Goal: Transaction & Acquisition: Book appointment/travel/reservation

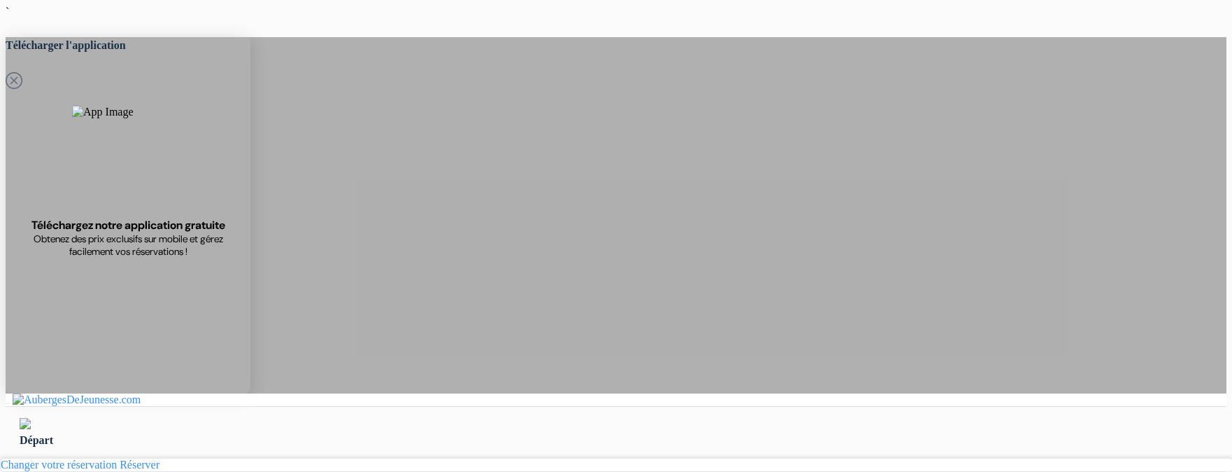
select select "3"
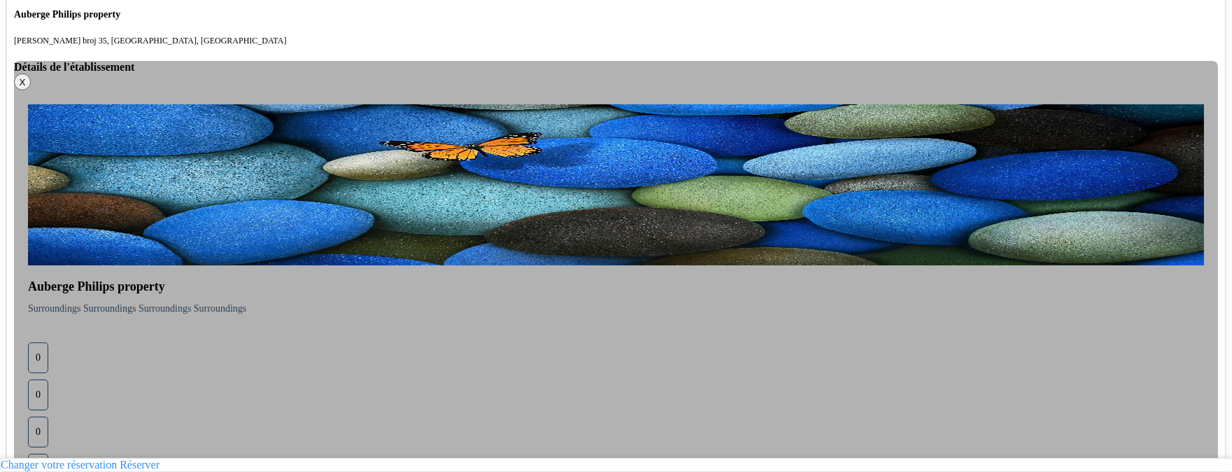
scroll to position [654, 0]
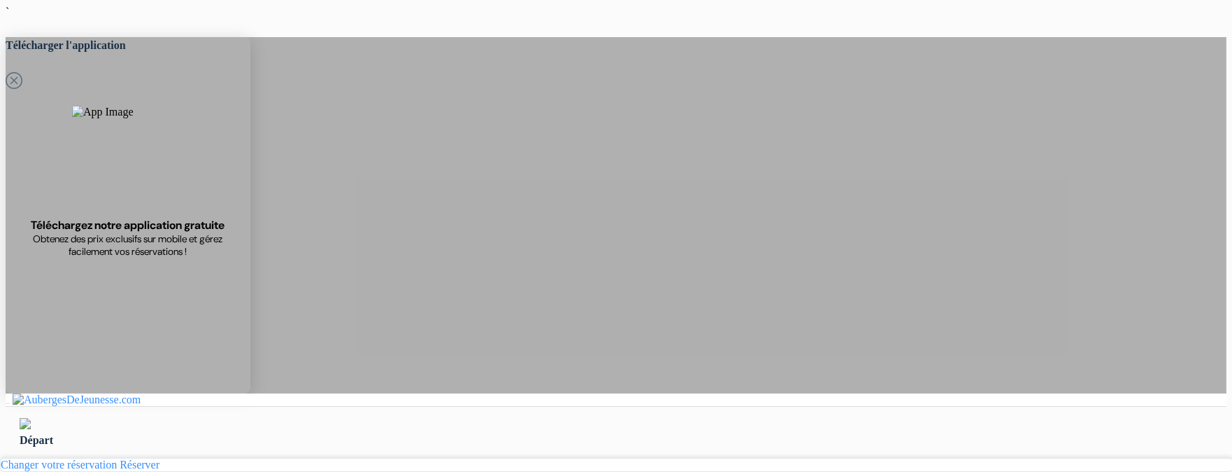
drag, startPoint x: 217, startPoint y: 134, endPoint x: 201, endPoint y: 175, distance: 43.7
drag, startPoint x: 201, startPoint y: 175, endPoint x: 665, endPoint y: 255, distance: 470.9
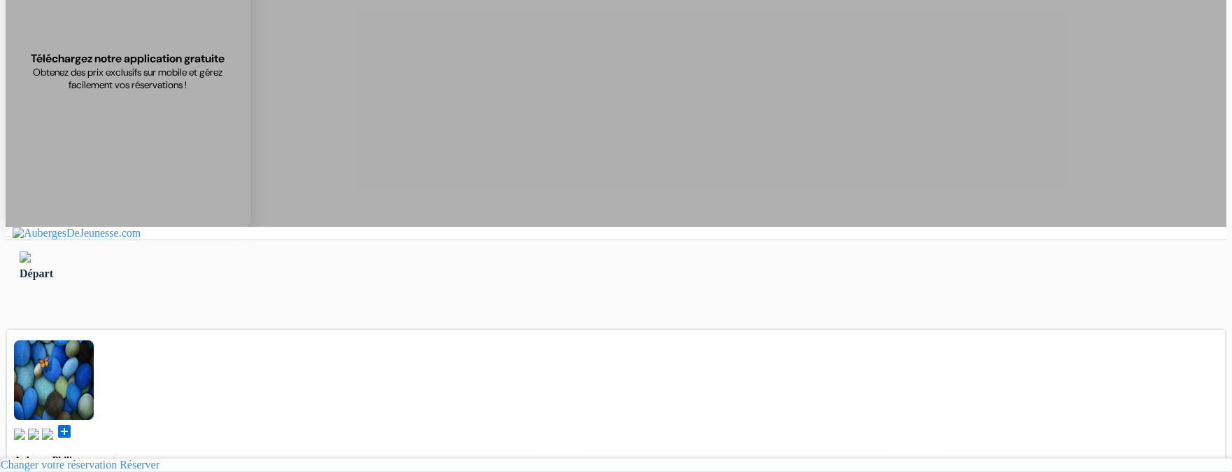
scroll to position [176, 0]
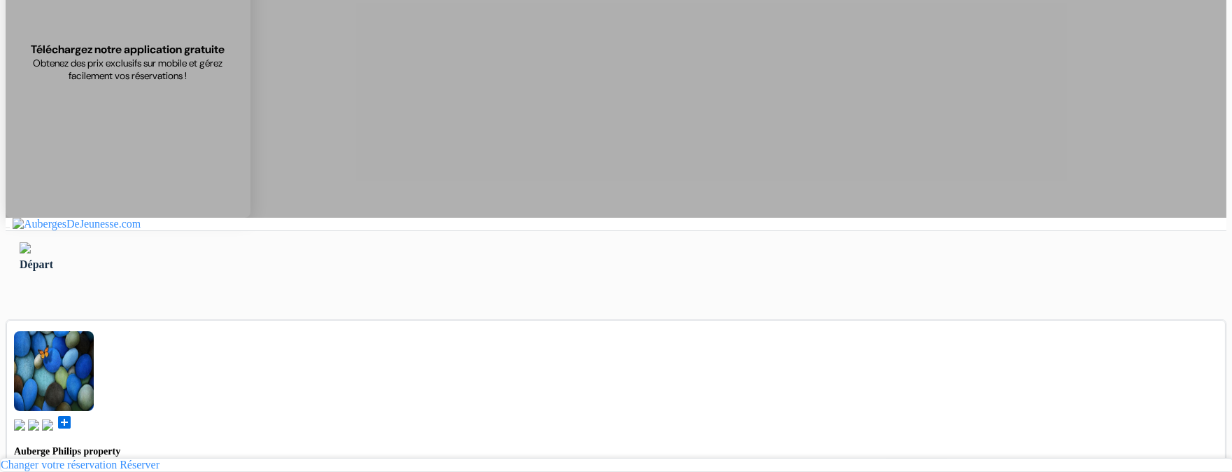
type input "Ardonit"
type input "saliji"
type input "[EMAIL_ADDRESS][DOMAIN_NAME]"
type input "070580897"
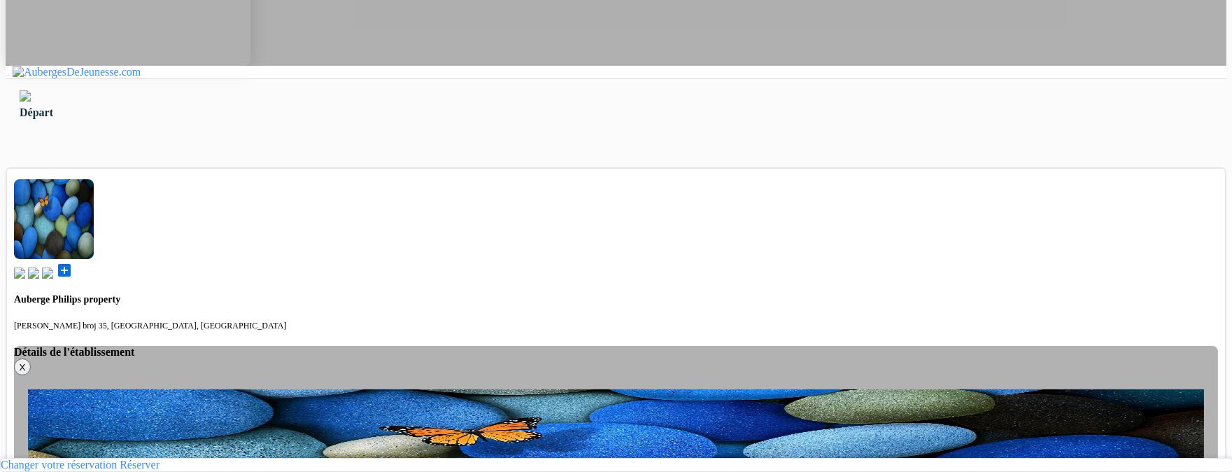
scroll to position [336, 0]
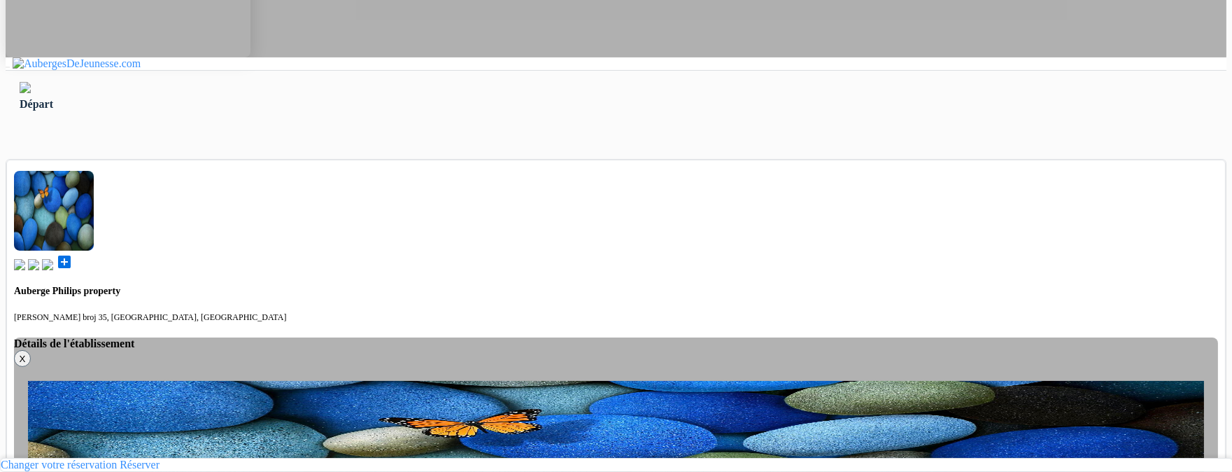
select select "4"
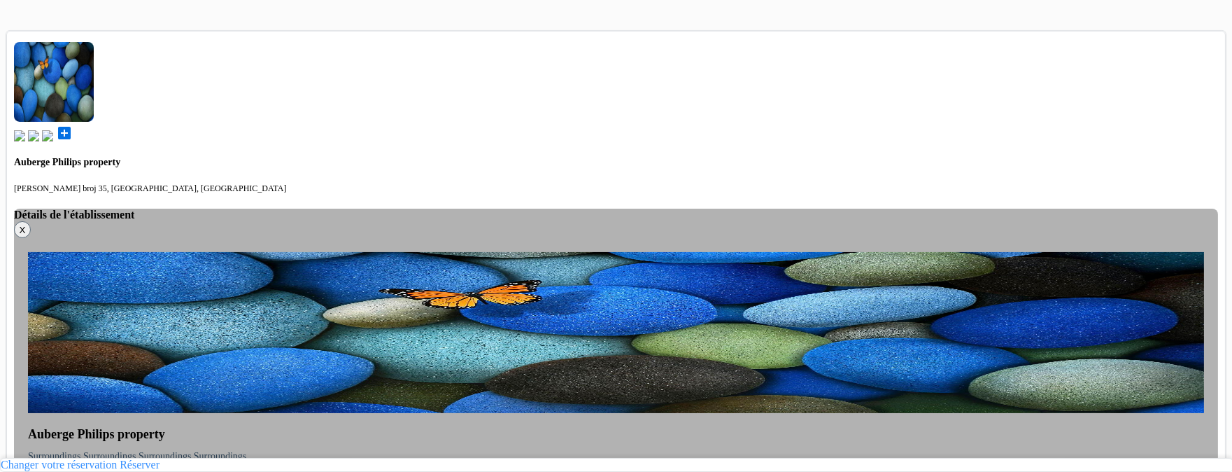
scroll to position [654, 0]
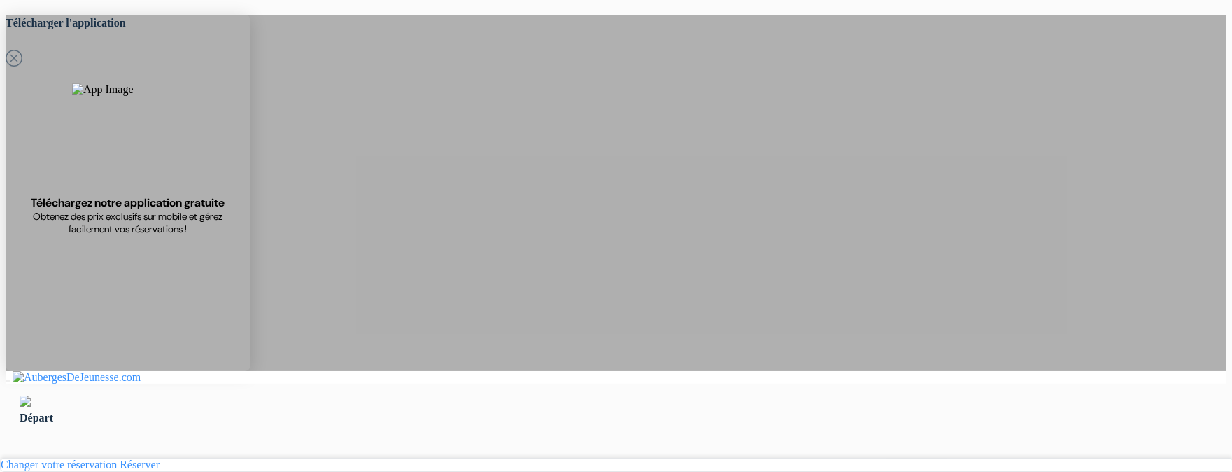
scroll to position [0, 0]
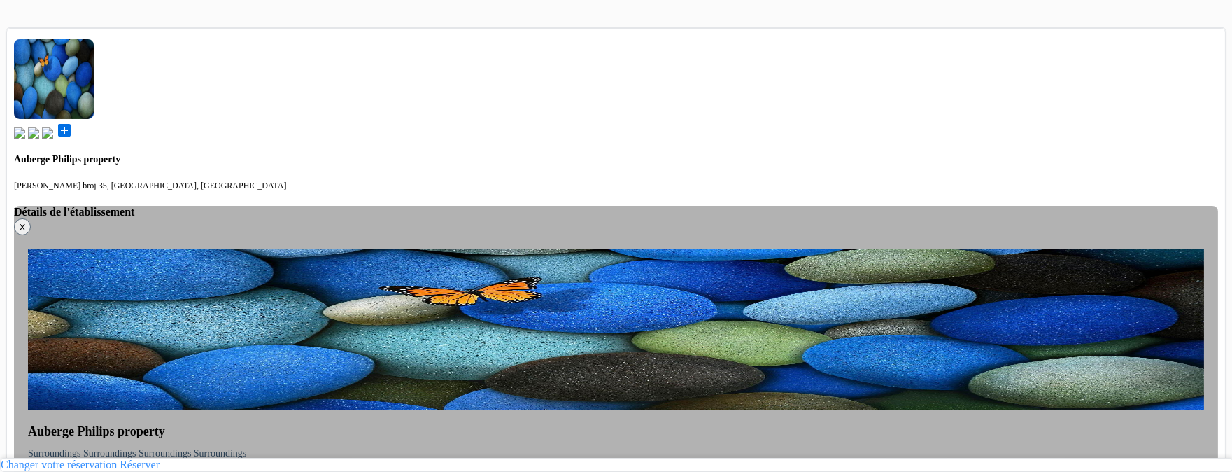
scroll to position [656, 0]
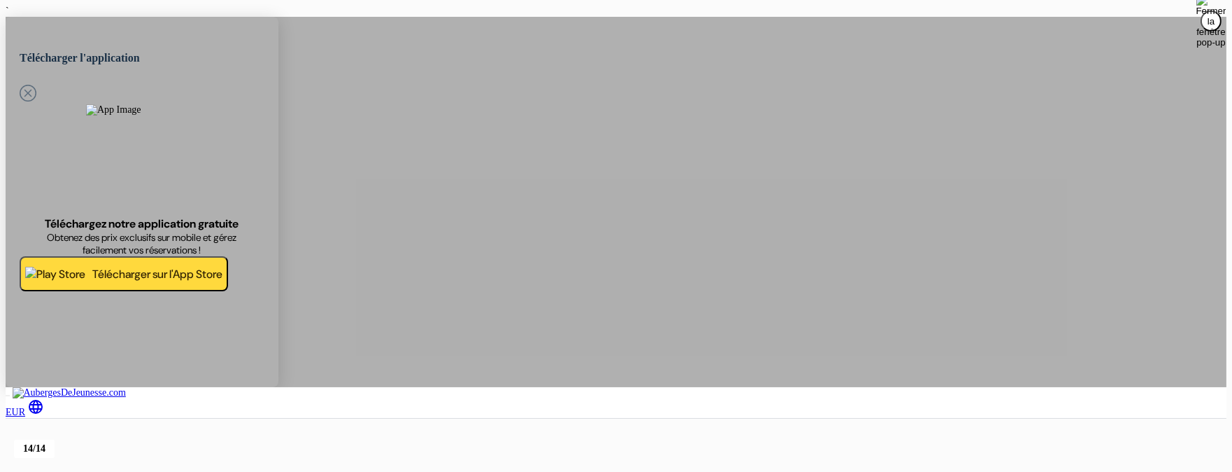
scroll to position [3, 0]
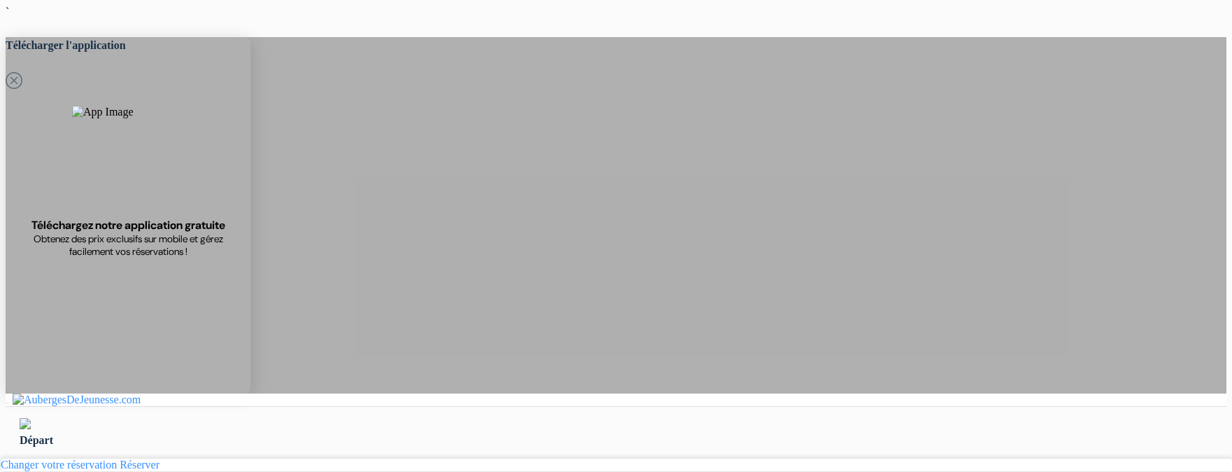
select select "4"
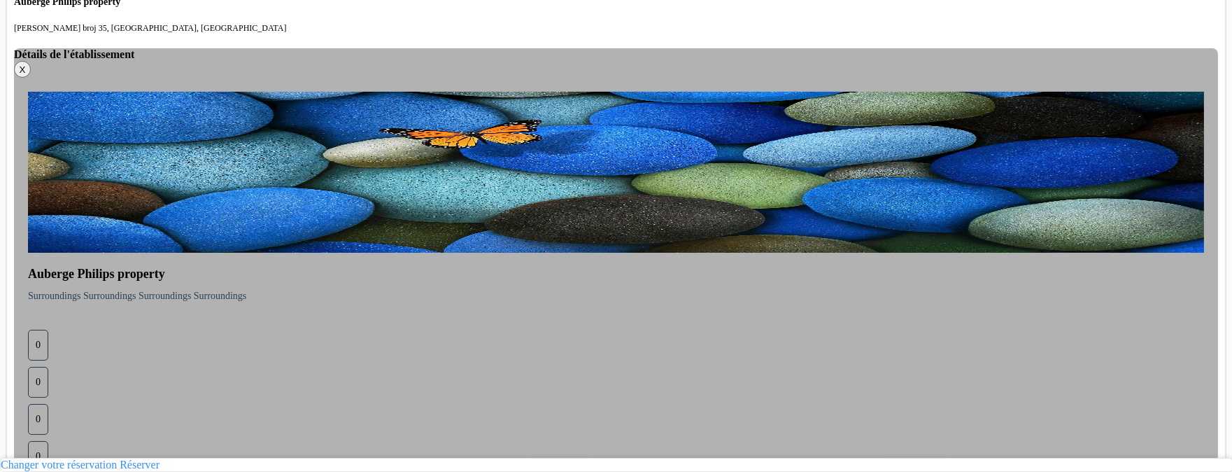
scroll to position [654, 0]
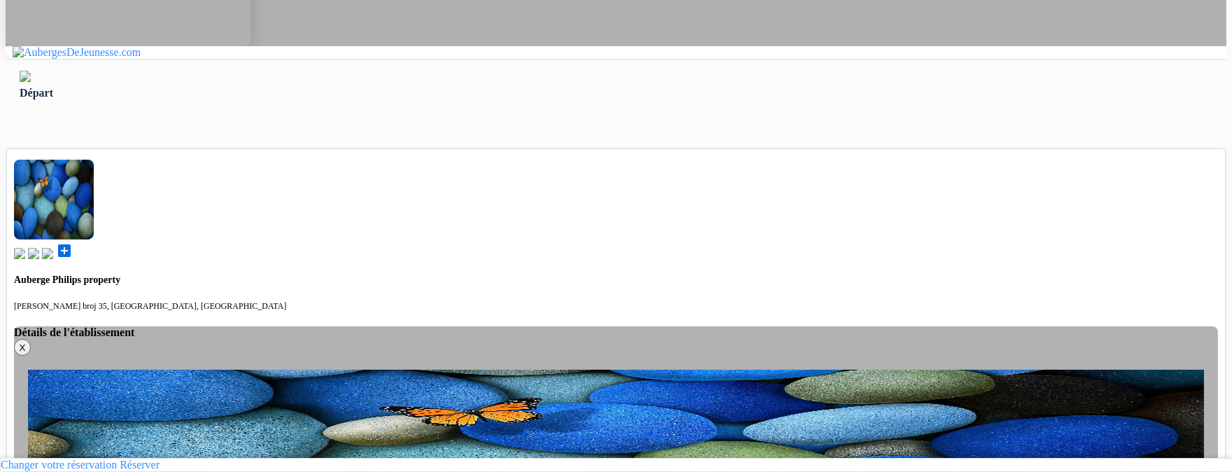
scroll to position [658, 0]
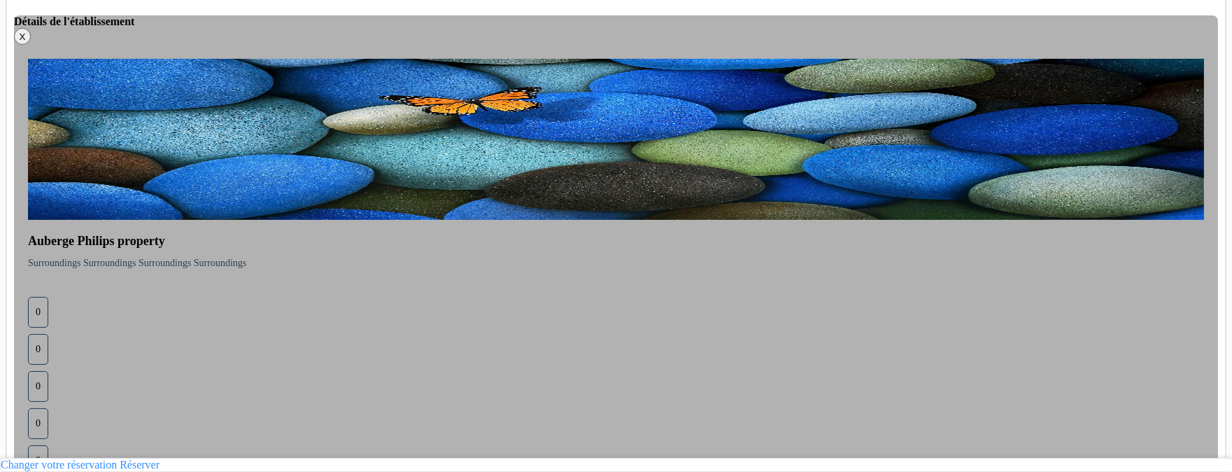
type input "70 580 897"
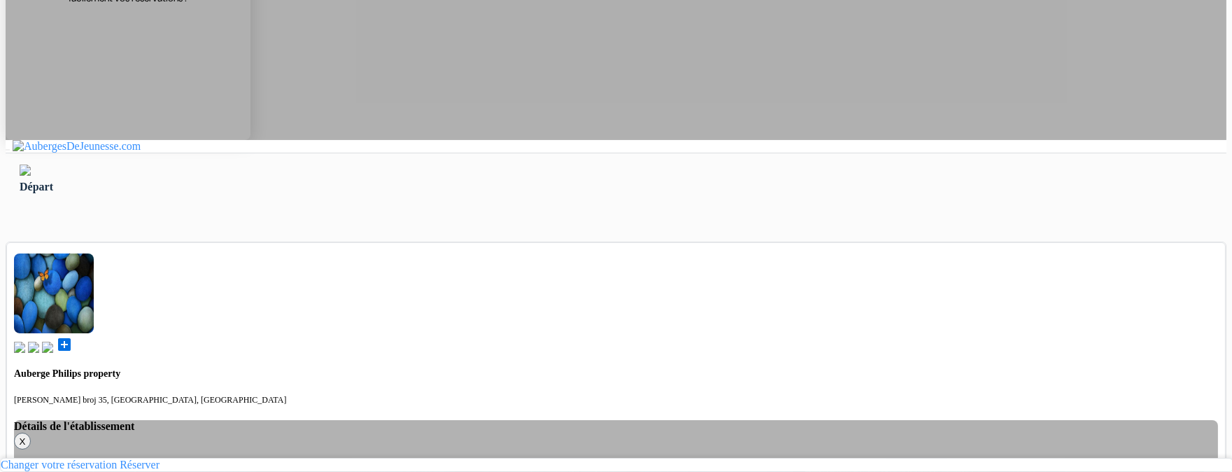
scroll to position [0, 0]
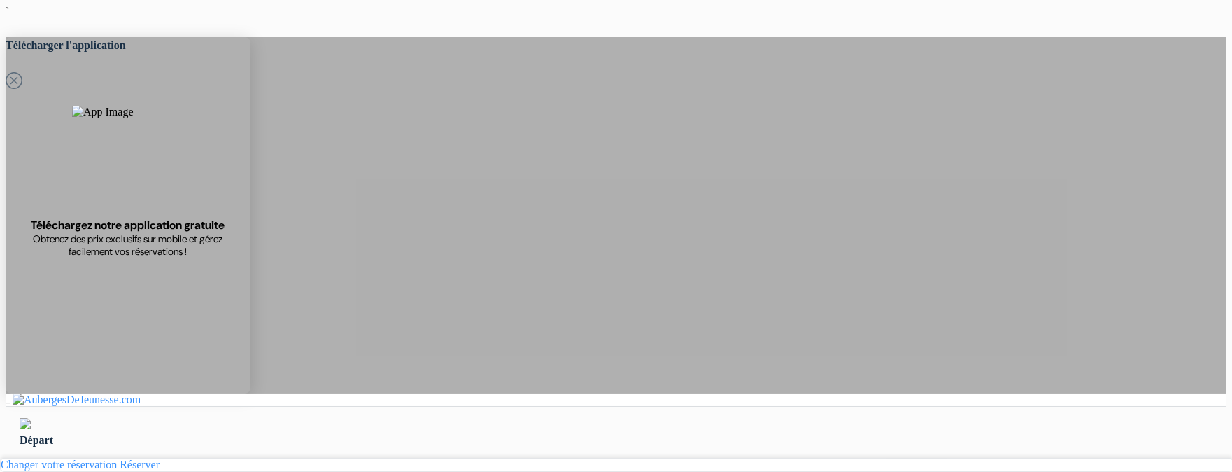
type input "Ardonit"
type input "saliji"
type input "[EMAIL_ADDRESS][DOMAIN_NAME]"
type input "070580897"
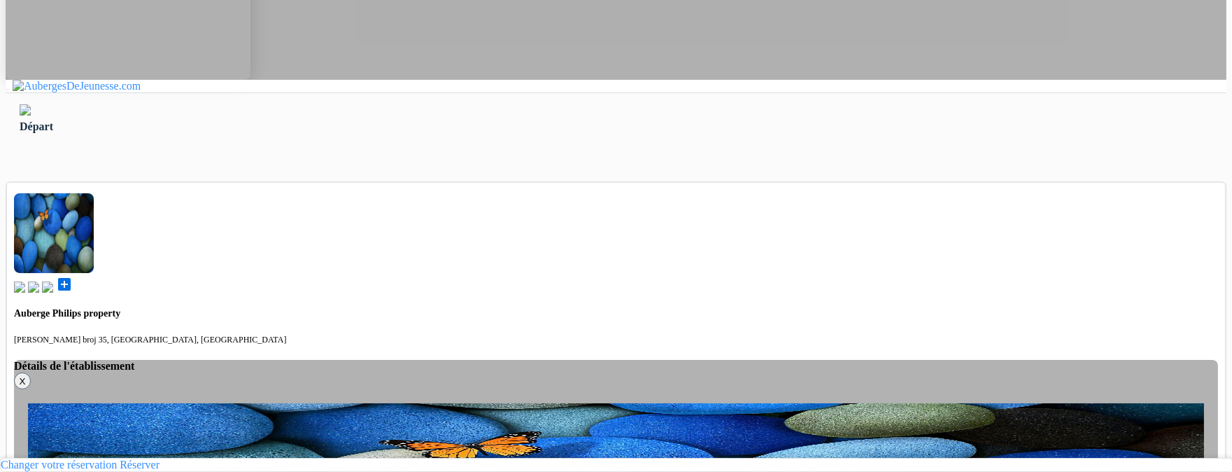
scroll to position [325, 0]
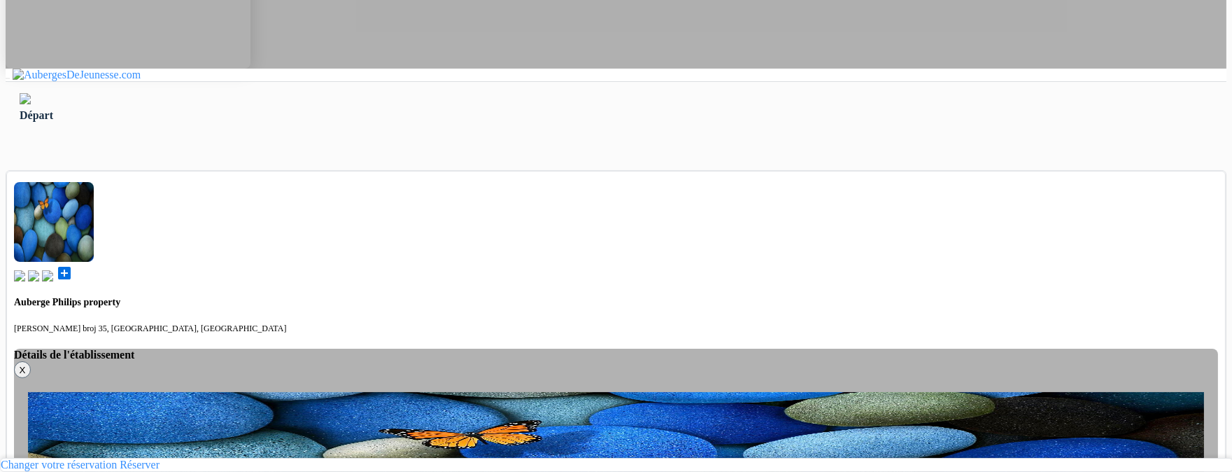
drag, startPoint x: 435, startPoint y: 136, endPoint x: 427, endPoint y: 155, distance: 21.1
select select "6"
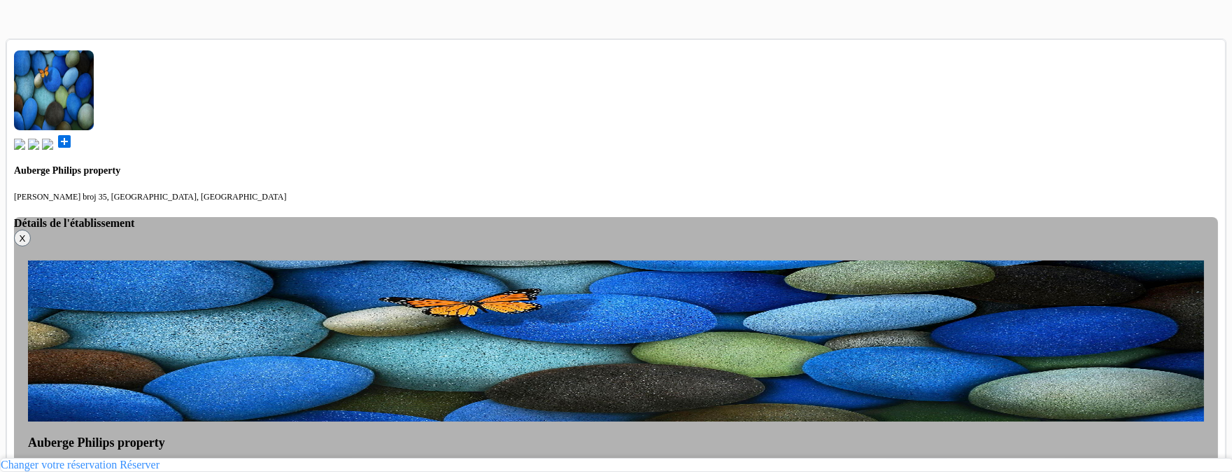
scroll to position [446, 0]
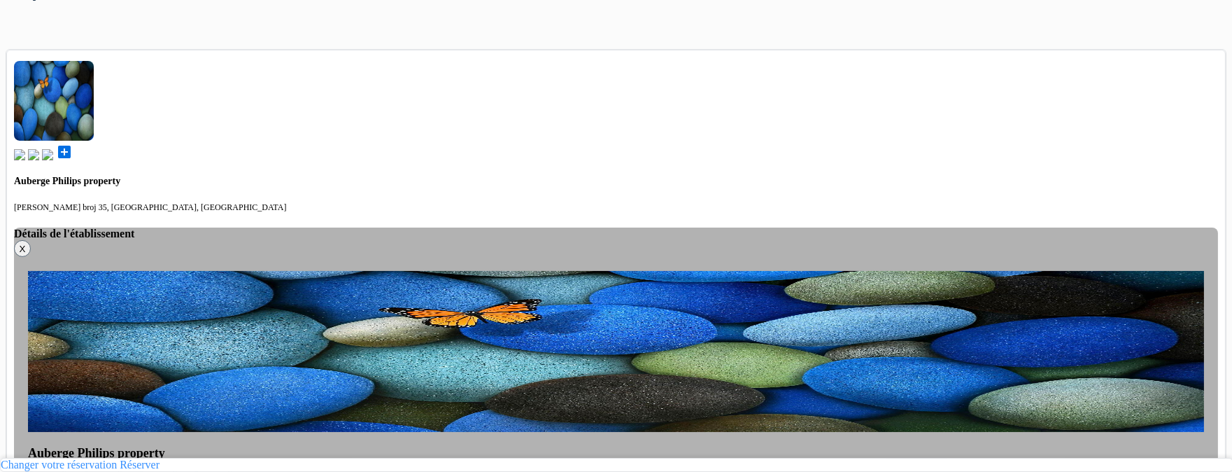
drag, startPoint x: 436, startPoint y: 77, endPoint x: 432, endPoint y: 93, distance: 16.6
select select "3"
